Goal: Information Seeking & Learning: Understand process/instructions

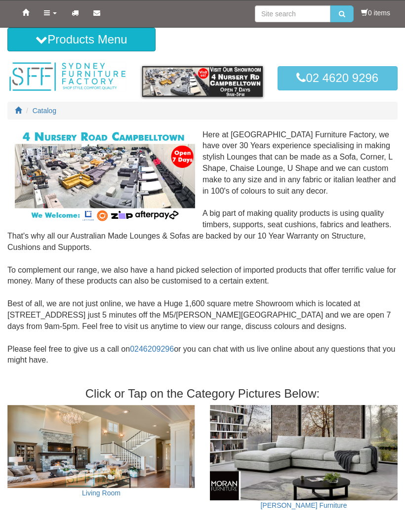
click at [36, 8] on link "Home" at bounding box center [26, 12] width 22 height 25
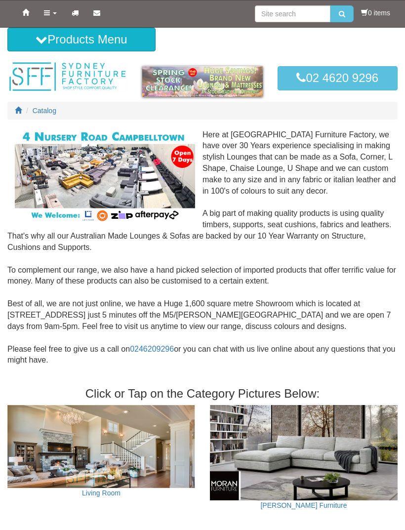
click at [54, 17] on link "Products" at bounding box center [51, 12] width 28 height 25
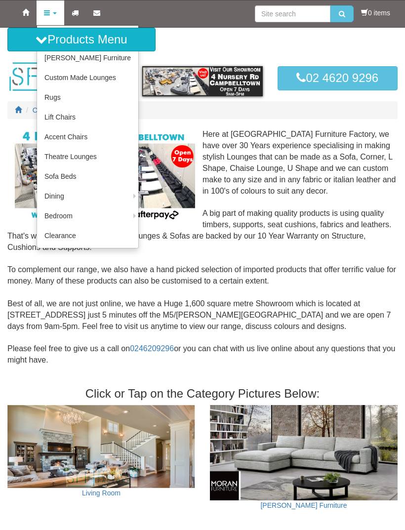
click at [0, 0] on link "King Size Mattress and Base" at bounding box center [0, 0] width 0 height 0
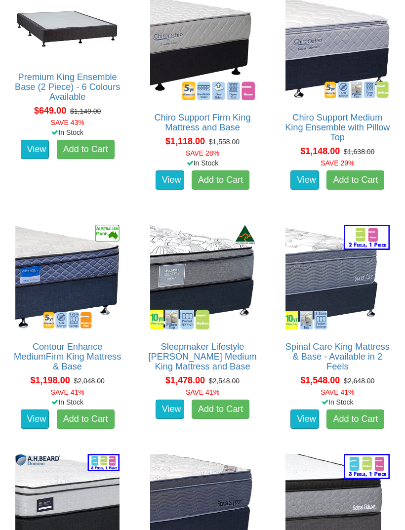
scroll to position [588, 0]
click at [70, 348] on link "Contour Enhance MediumFirm King Mattress & Base" at bounding box center [67, 357] width 107 height 30
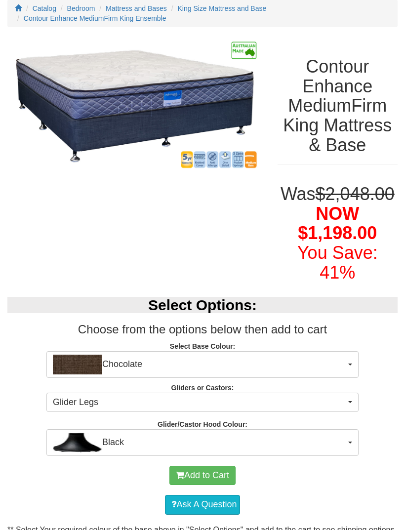
scroll to position [117, 0]
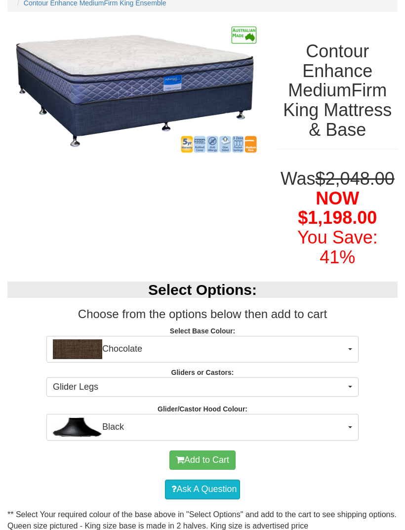
click at [344, 345] on span "Chocolate" at bounding box center [199, 349] width 293 height 20
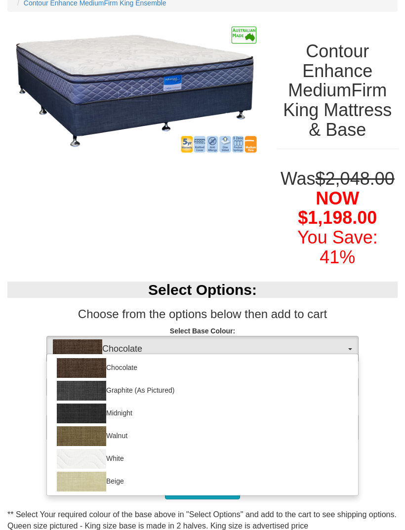
click at [391, 337] on div at bounding box center [202, 265] width 405 height 530
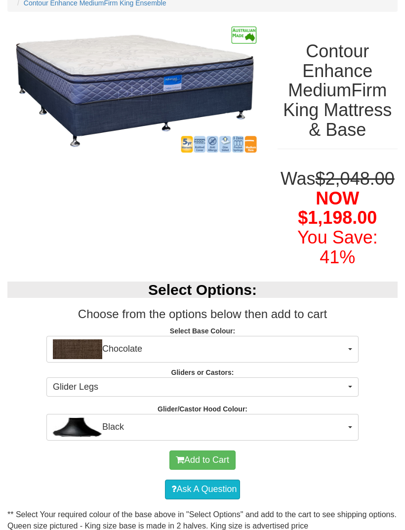
click at [349, 351] on button "Chocolate" at bounding box center [202, 349] width 312 height 27
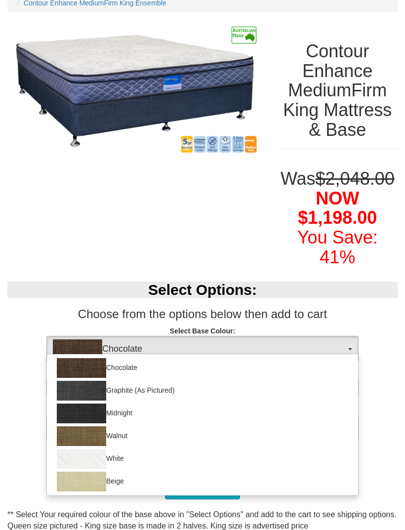
click at [343, 350] on div at bounding box center [202, 265] width 405 height 530
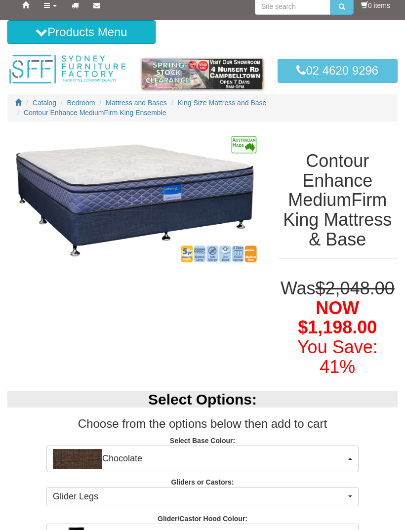
scroll to position [0, 0]
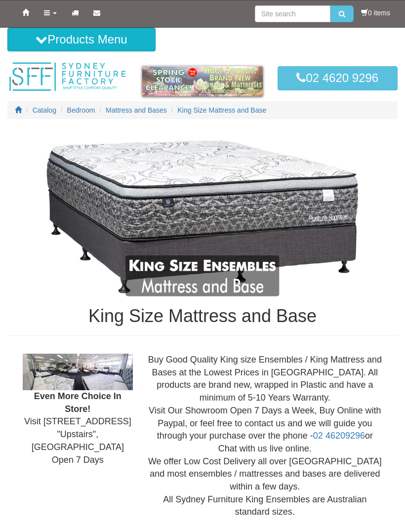
click at [129, 113] on span "Mattress and Bases" at bounding box center [136, 110] width 61 height 8
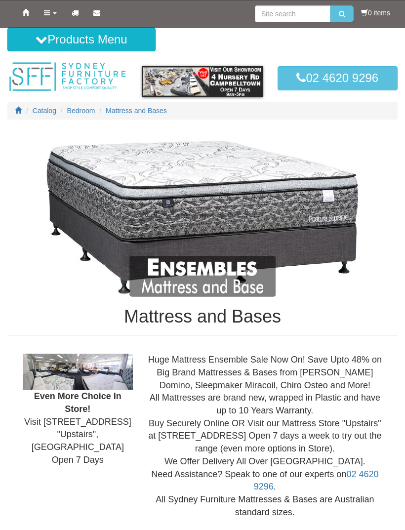
click at [54, 17] on link "Products" at bounding box center [51, 12] width 28 height 25
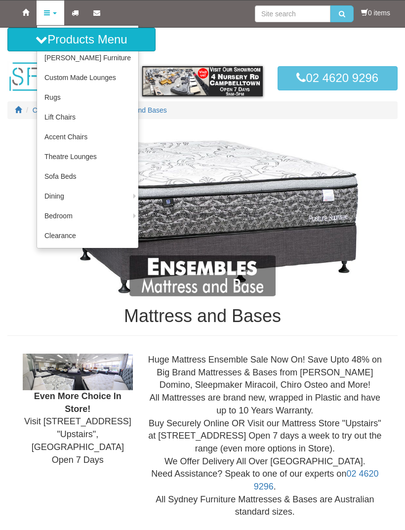
click at [0, 0] on link "King Single Mattress and Base" at bounding box center [0, 0] width 0 height 0
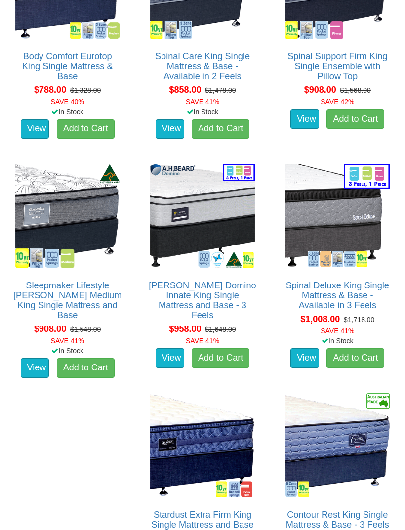
scroll to position [1121, 0]
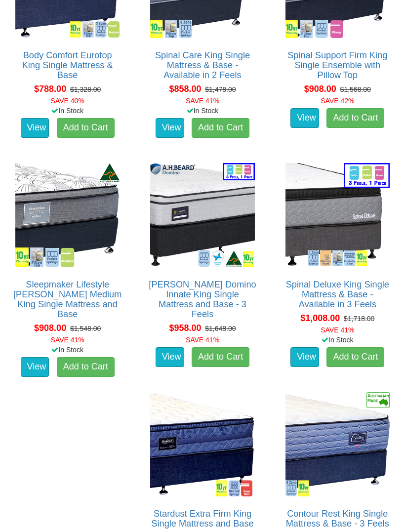
click at [81, 199] on img at bounding box center [67, 215] width 109 height 109
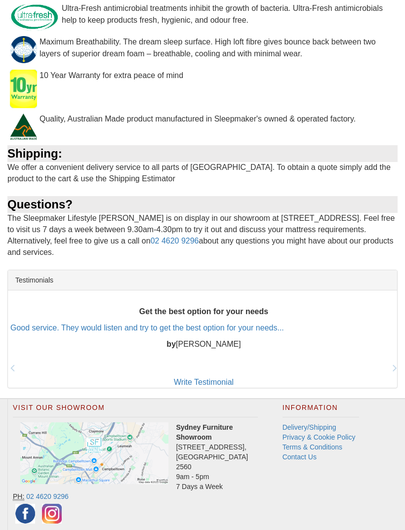
scroll to position [929, 0]
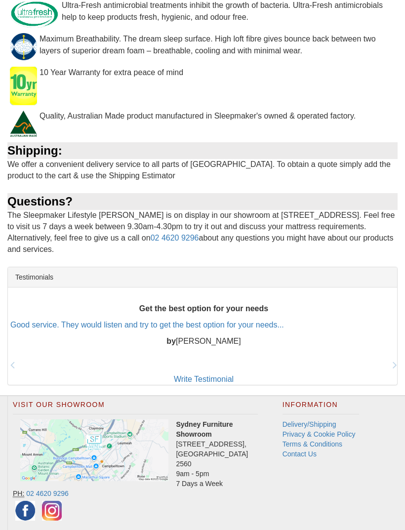
click at [317, 420] on link "Delivery/Shipping" at bounding box center [310, 424] width 54 height 8
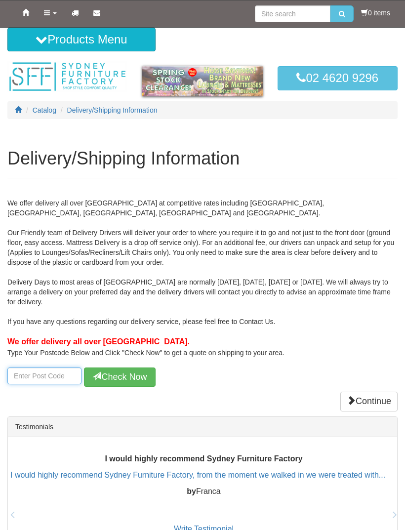
click at [61, 371] on input "number" at bounding box center [44, 376] width 74 height 17
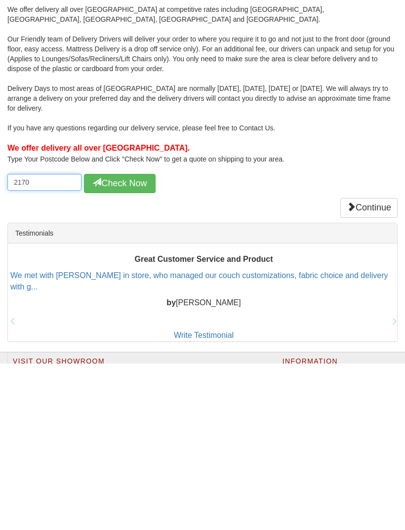
type input "2170"
click at [131, 340] on button "Check Now" at bounding box center [120, 350] width 72 height 20
